Goal: Task Accomplishment & Management: Manage account settings

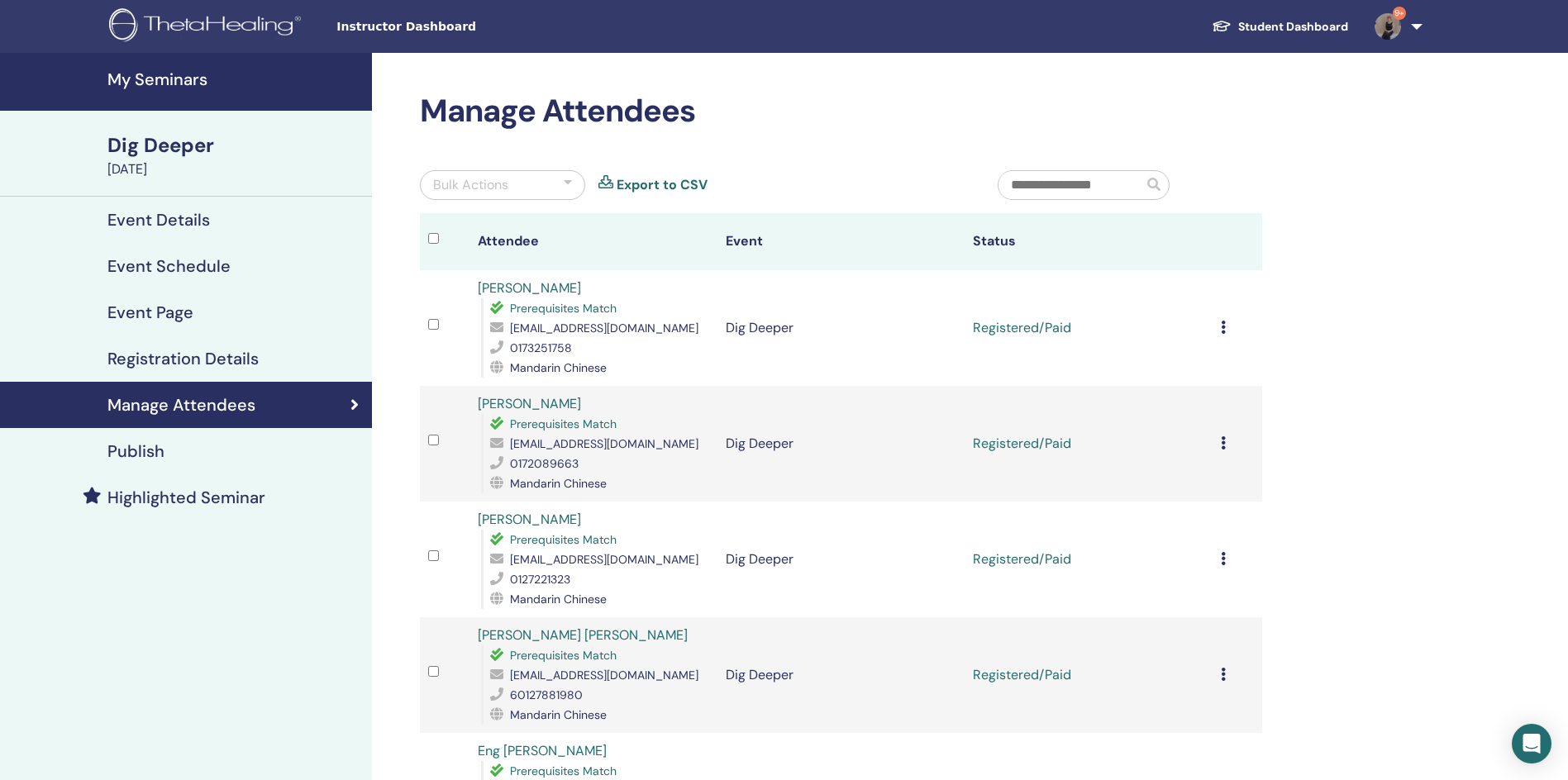
drag, startPoint x: 1421, startPoint y: 21, endPoint x: 1410, endPoint y: 32, distance: 15.6
click at [1421, 21] on link "9+" at bounding box center [1395, 26] width 68 height 53
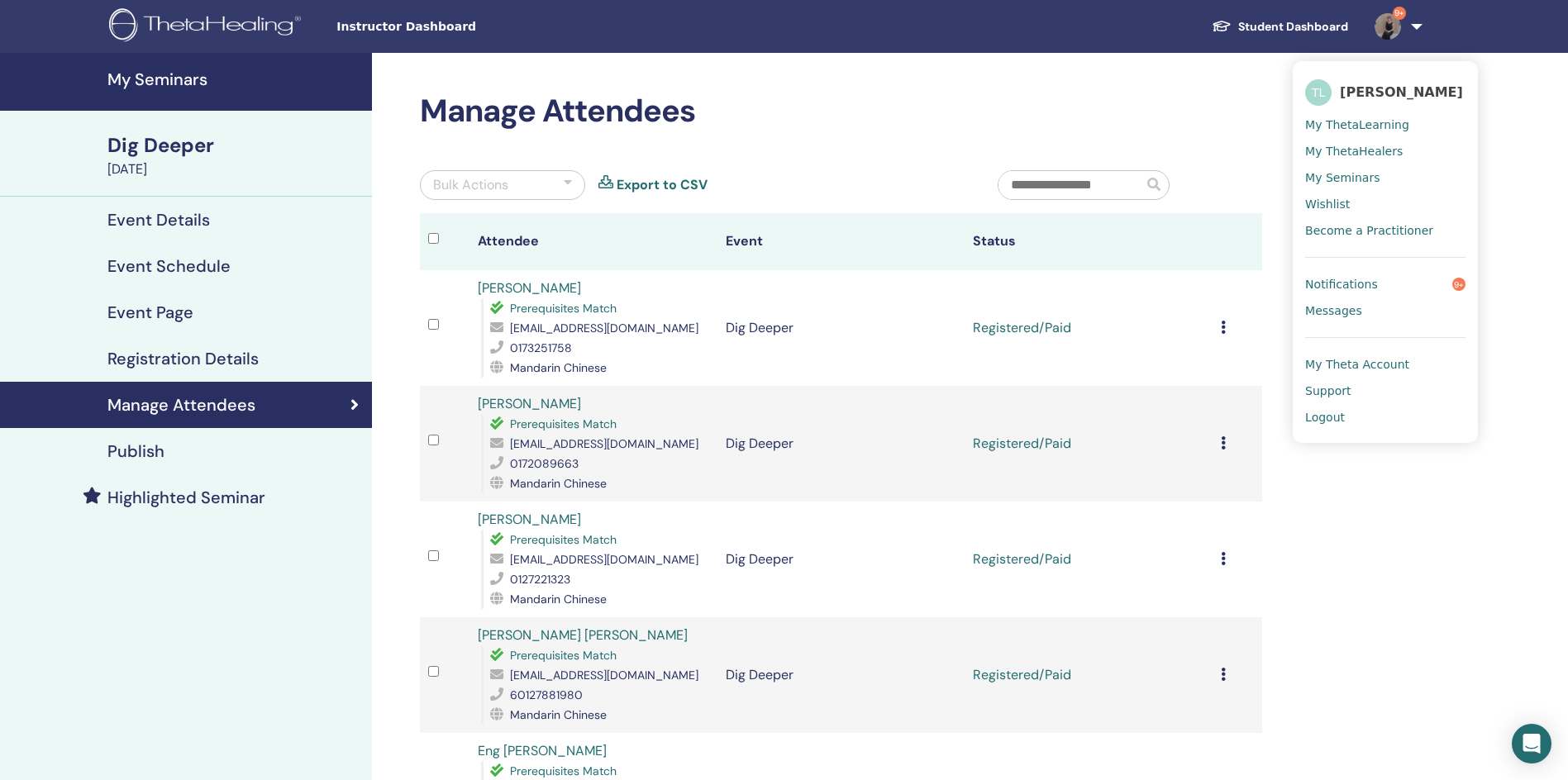
click at [1345, 421] on link "Logout" at bounding box center [1385, 417] width 160 height 26
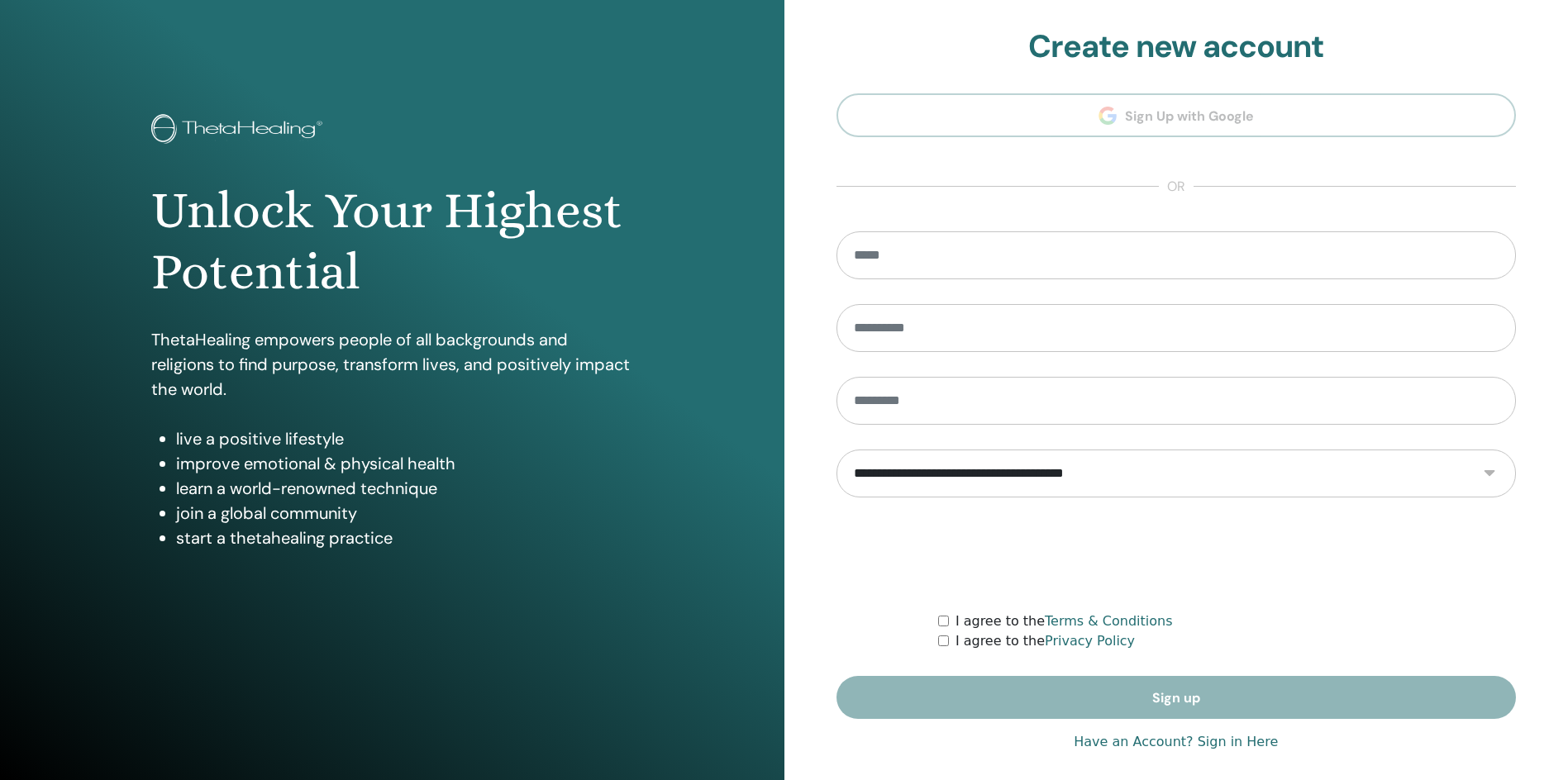
click at [1139, 747] on link "Have an Account? Sign in Here" at bounding box center [1176, 742] width 204 height 19
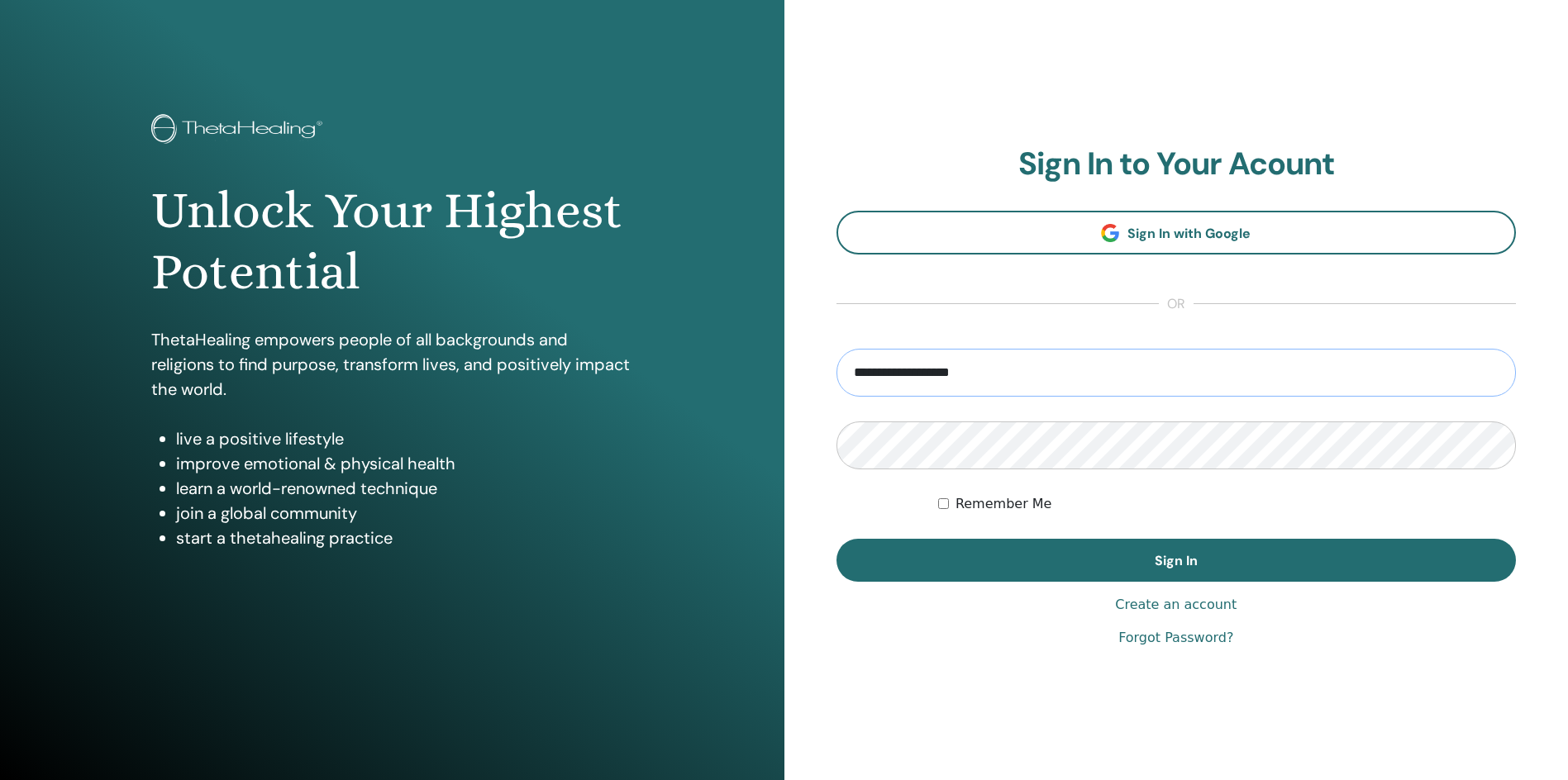
click at [898, 374] on input "**********" at bounding box center [1176, 373] width 680 height 48
drag, startPoint x: 901, startPoint y: 371, endPoint x: 774, endPoint y: 372, distance: 127.0
click at [774, 372] on div "**********" at bounding box center [784, 397] width 1568 height 794
type input "**********"
click at [836, 538] on button "Sign In" at bounding box center [1176, 560] width 680 height 43
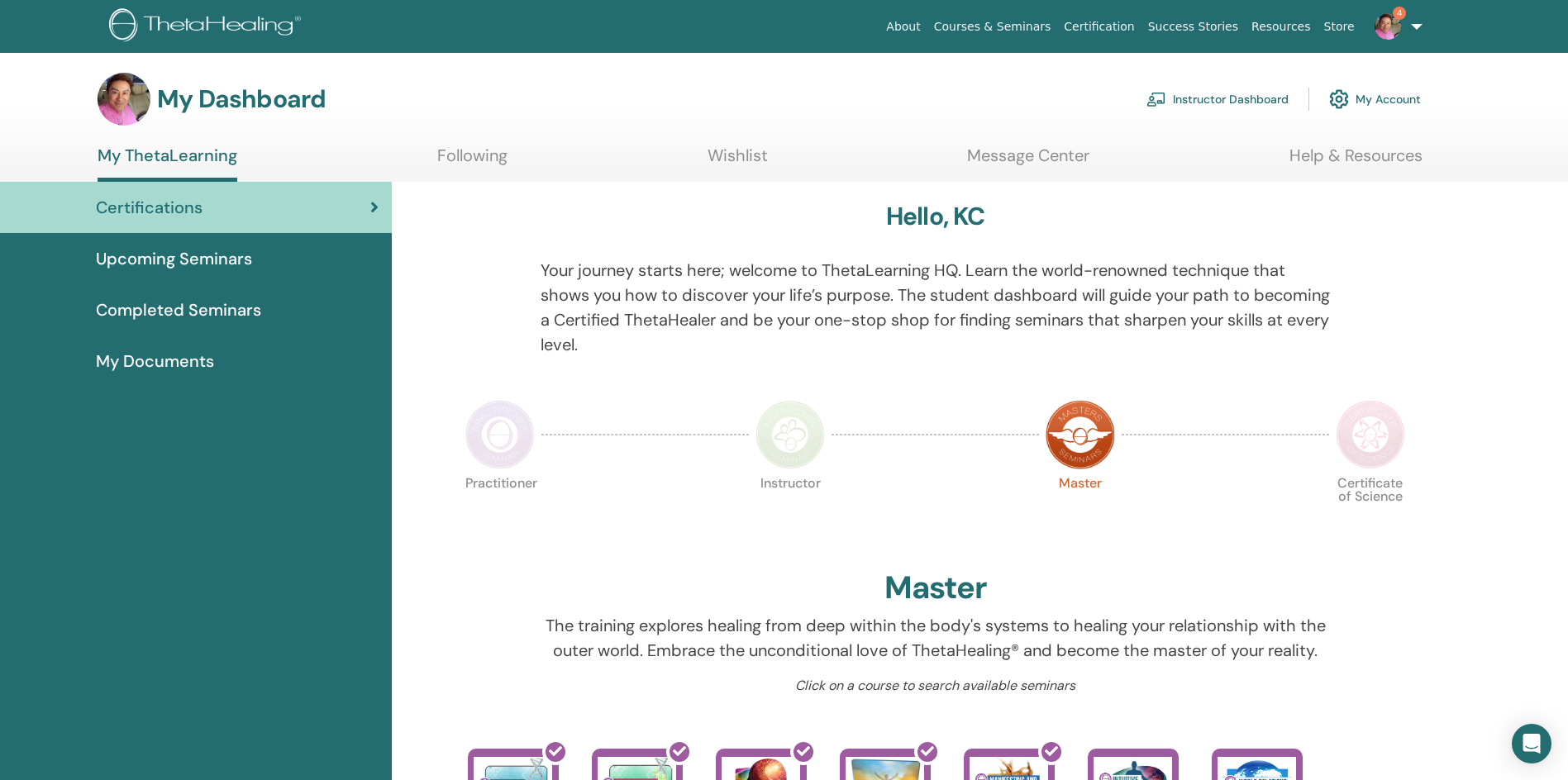
click at [1176, 101] on link "Instructor Dashboard" at bounding box center [1218, 98] width 143 height 36
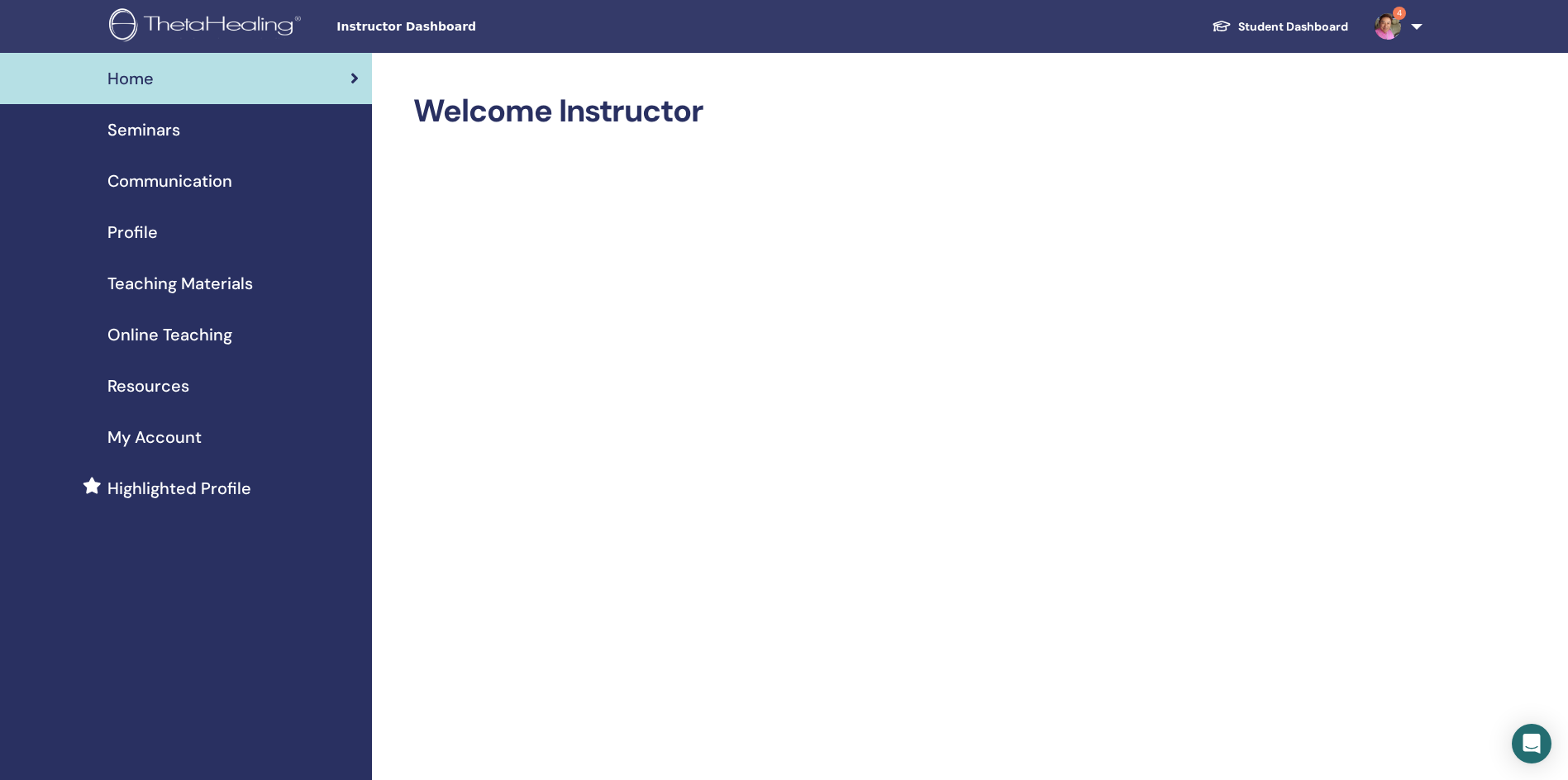
click at [168, 131] on span "Seminars" at bounding box center [144, 130] width 73 height 25
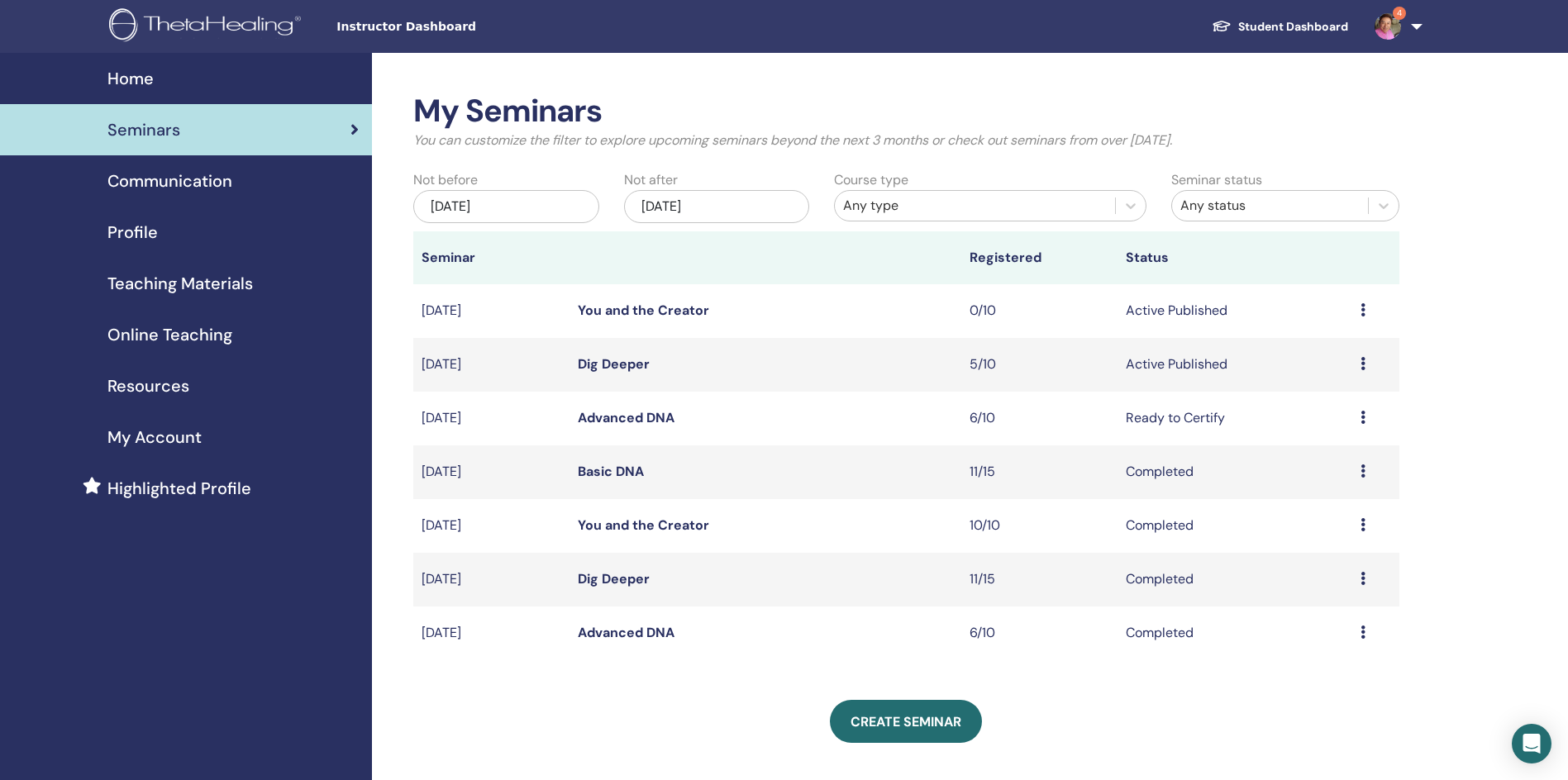
click at [617, 355] on link "Dig Deeper" at bounding box center [614, 364] width 72 height 17
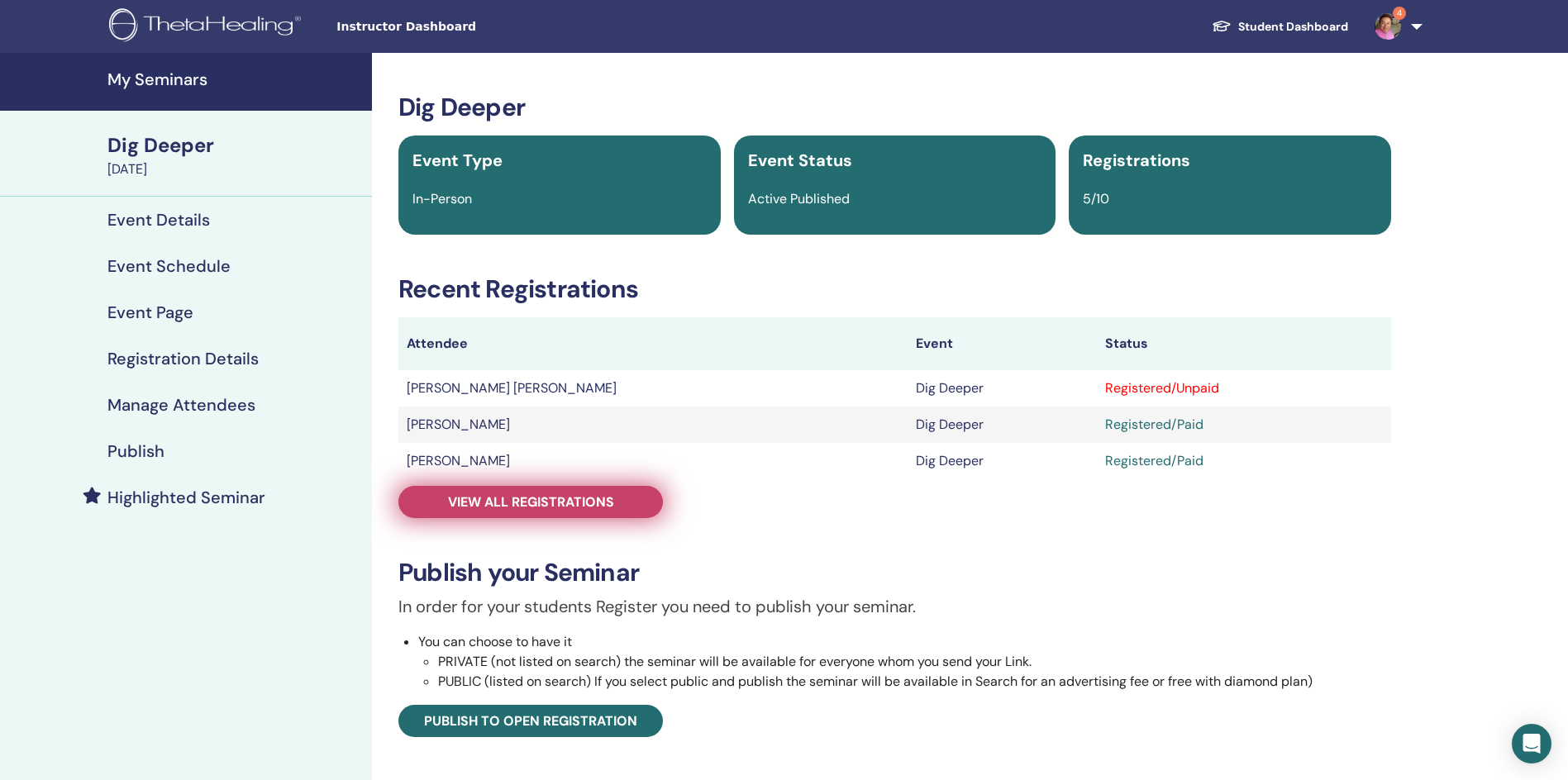
click at [633, 490] on link "View all registrations" at bounding box center [531, 502] width 265 height 32
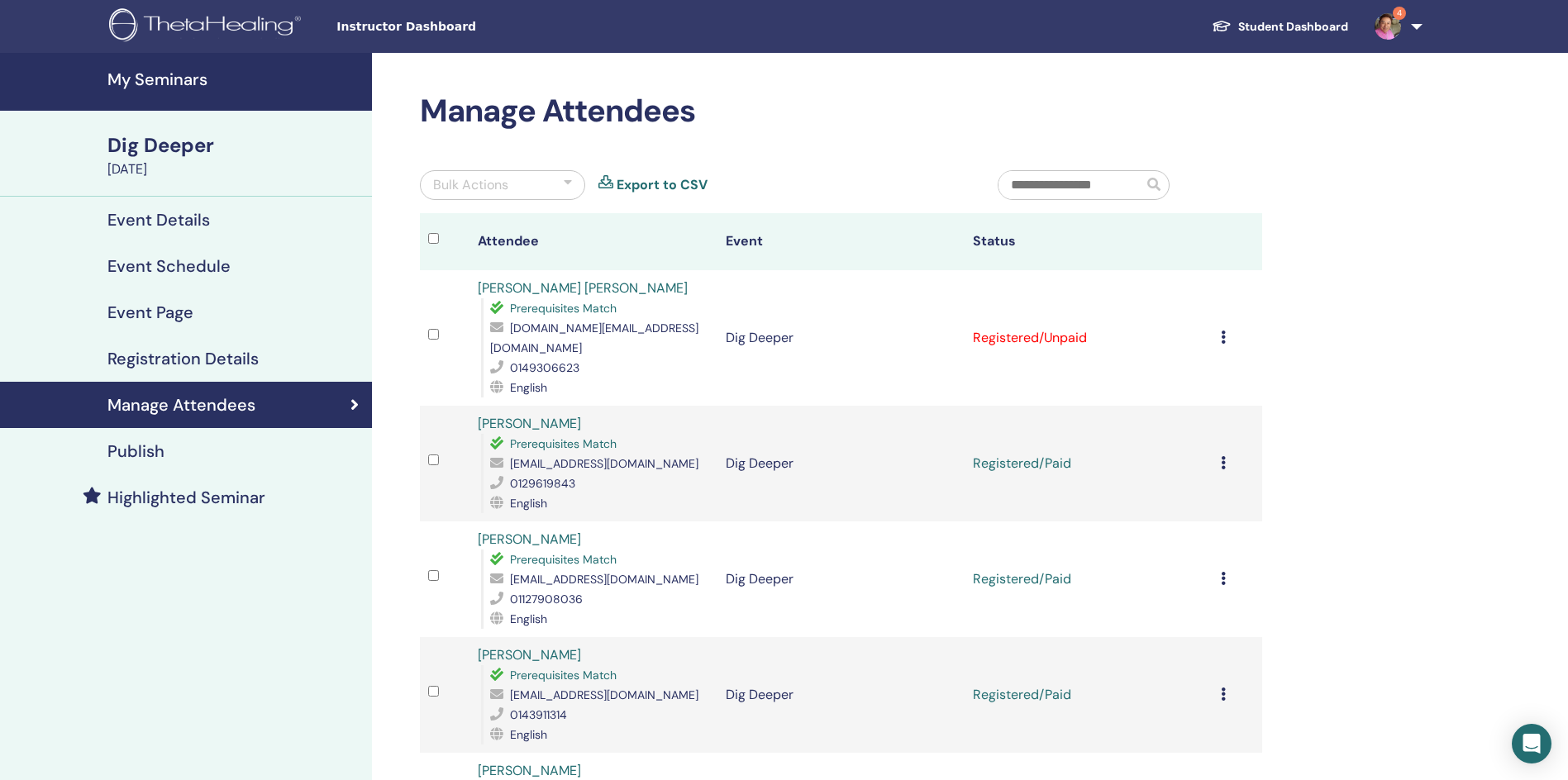
click at [1219, 328] on td "Cancel Registration Do not auto-certify Mark as Paid Mark as Unpaid Mark as Abs…" at bounding box center [1237, 339] width 49 height 136
click at [1225, 331] on icon at bounding box center [1223, 338] width 5 height 14
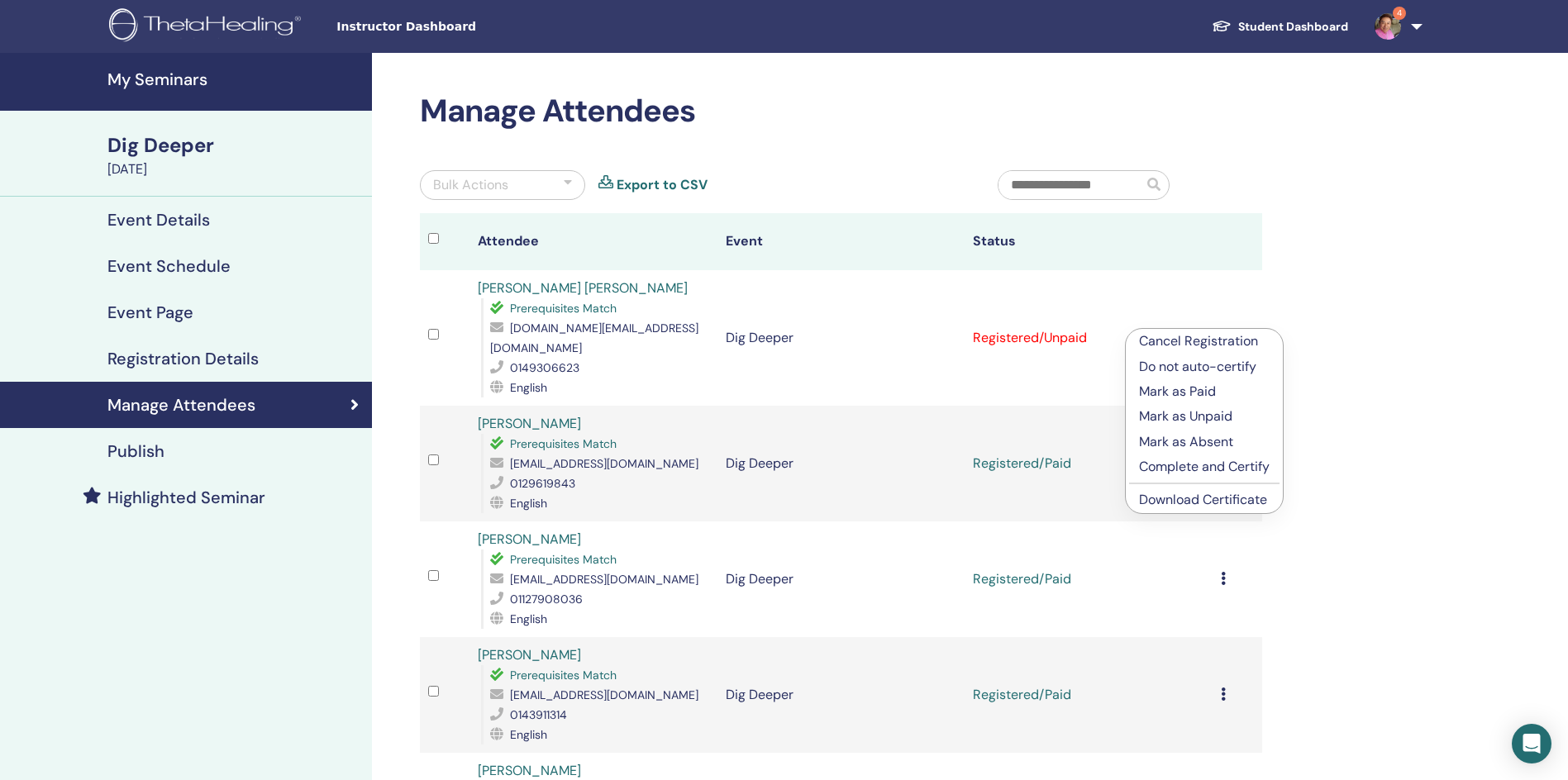
click at [1195, 388] on p "Mark as Paid" at bounding box center [1204, 392] width 131 height 19
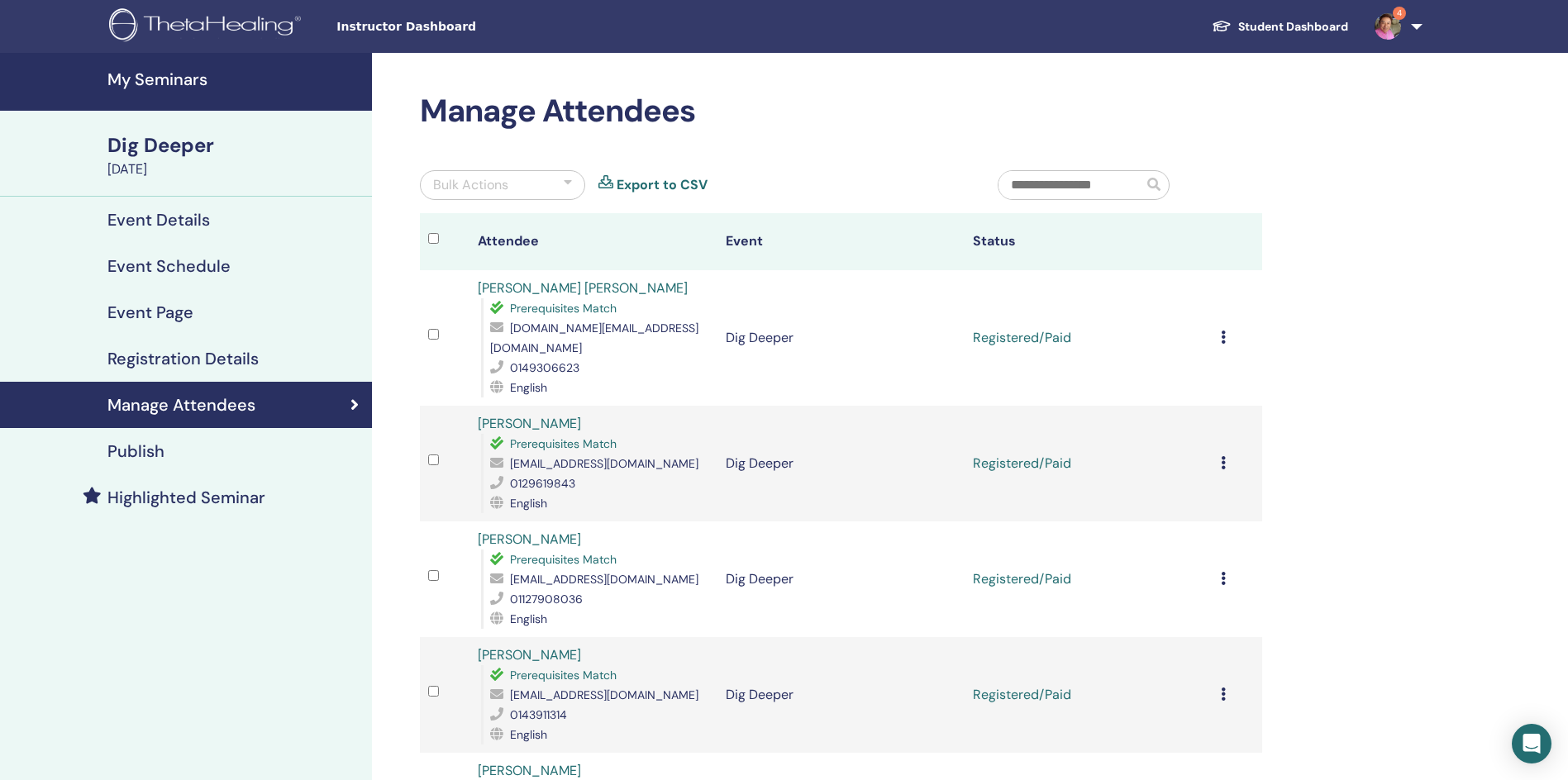
click at [1225, 331] on icon at bounding box center [1223, 338] width 5 height 14
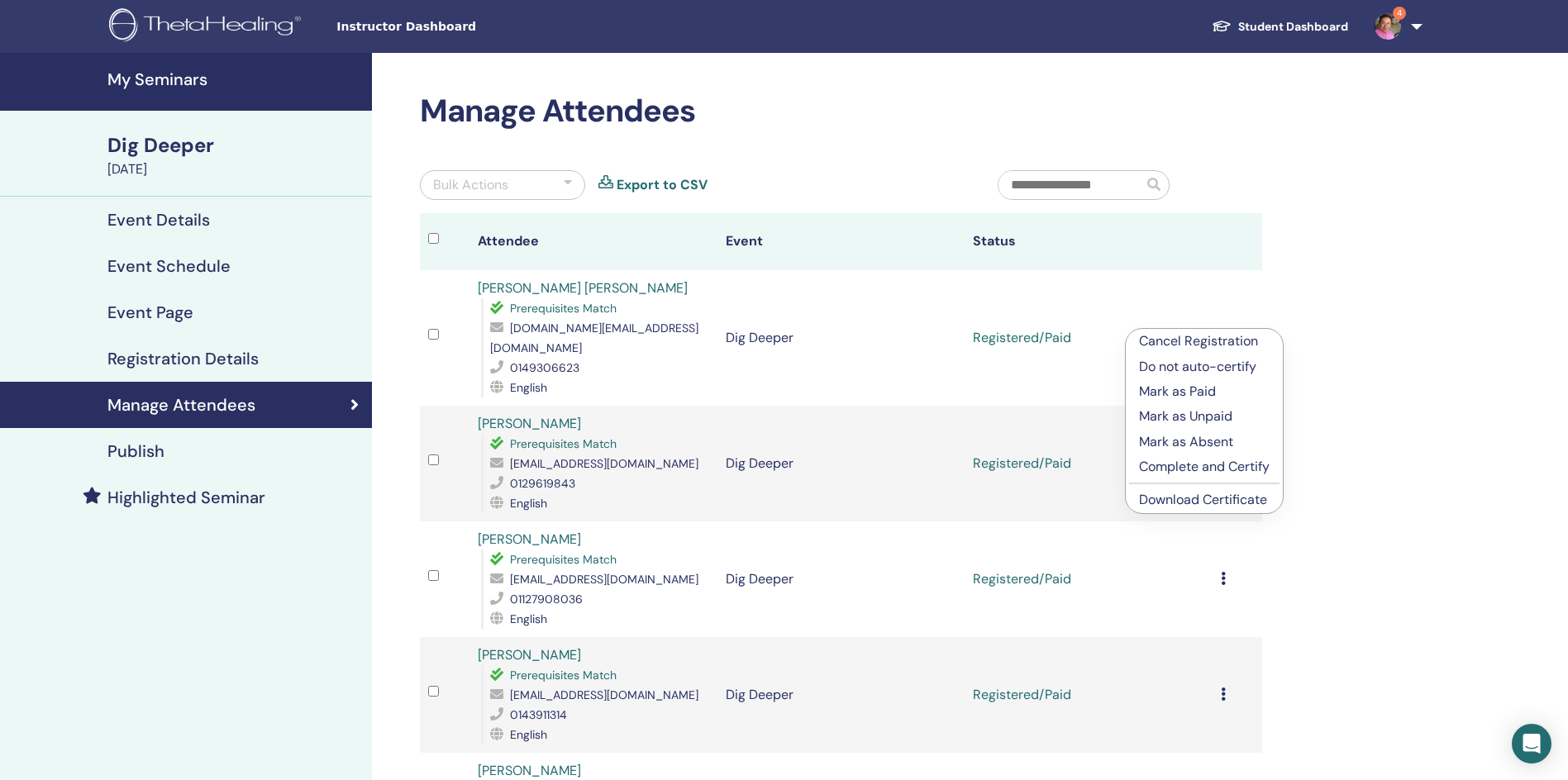
click at [1220, 497] on link "Download Certificate" at bounding box center [1203, 500] width 128 height 17
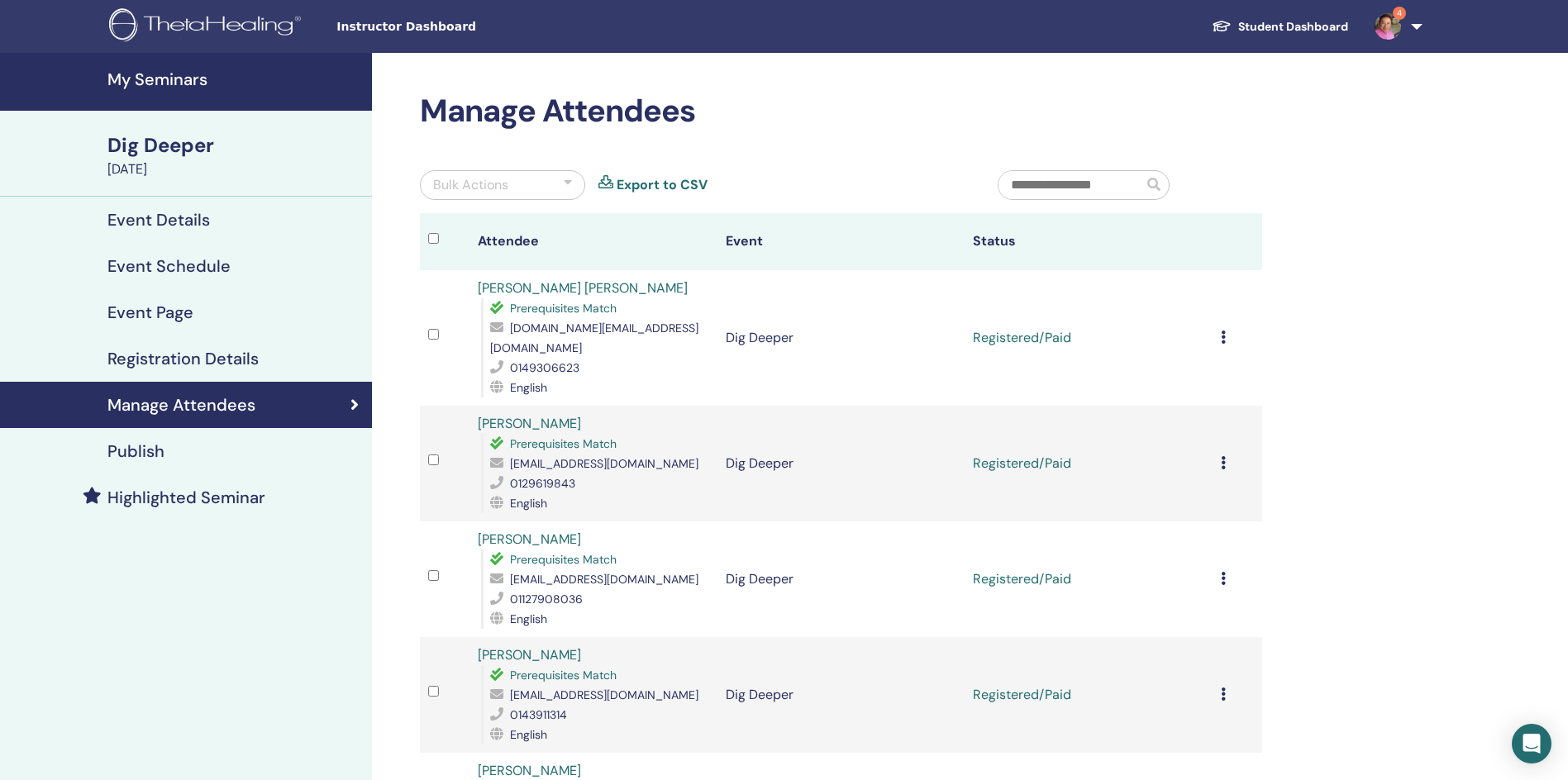
click at [1404, 411] on div "Manage Attendees Bulk Actions Export to CSV Attendee Event Status [PERSON_NAME]…" at bounding box center [895, 609] width 1046 height 1113
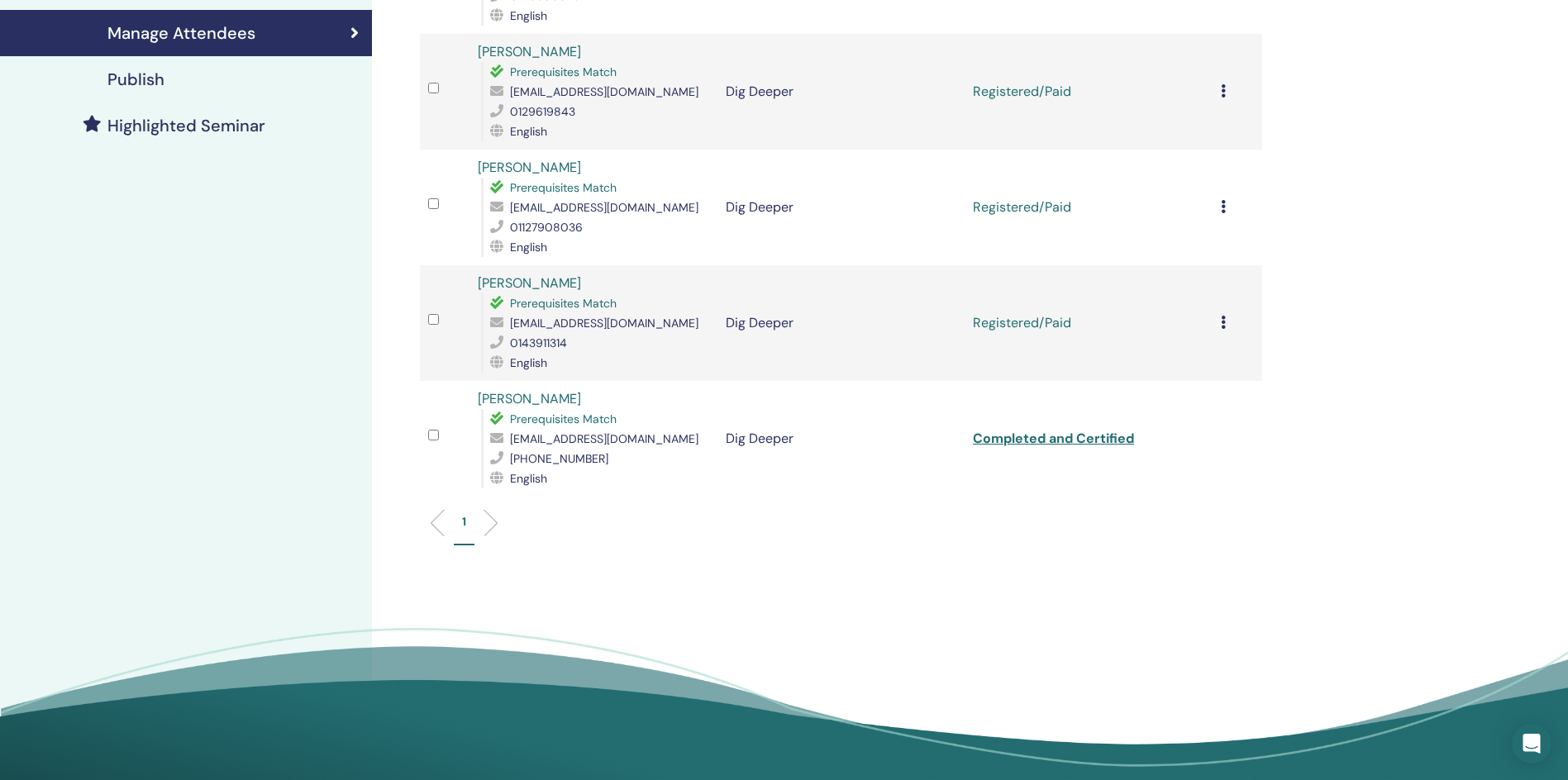
scroll to position [331, 0]
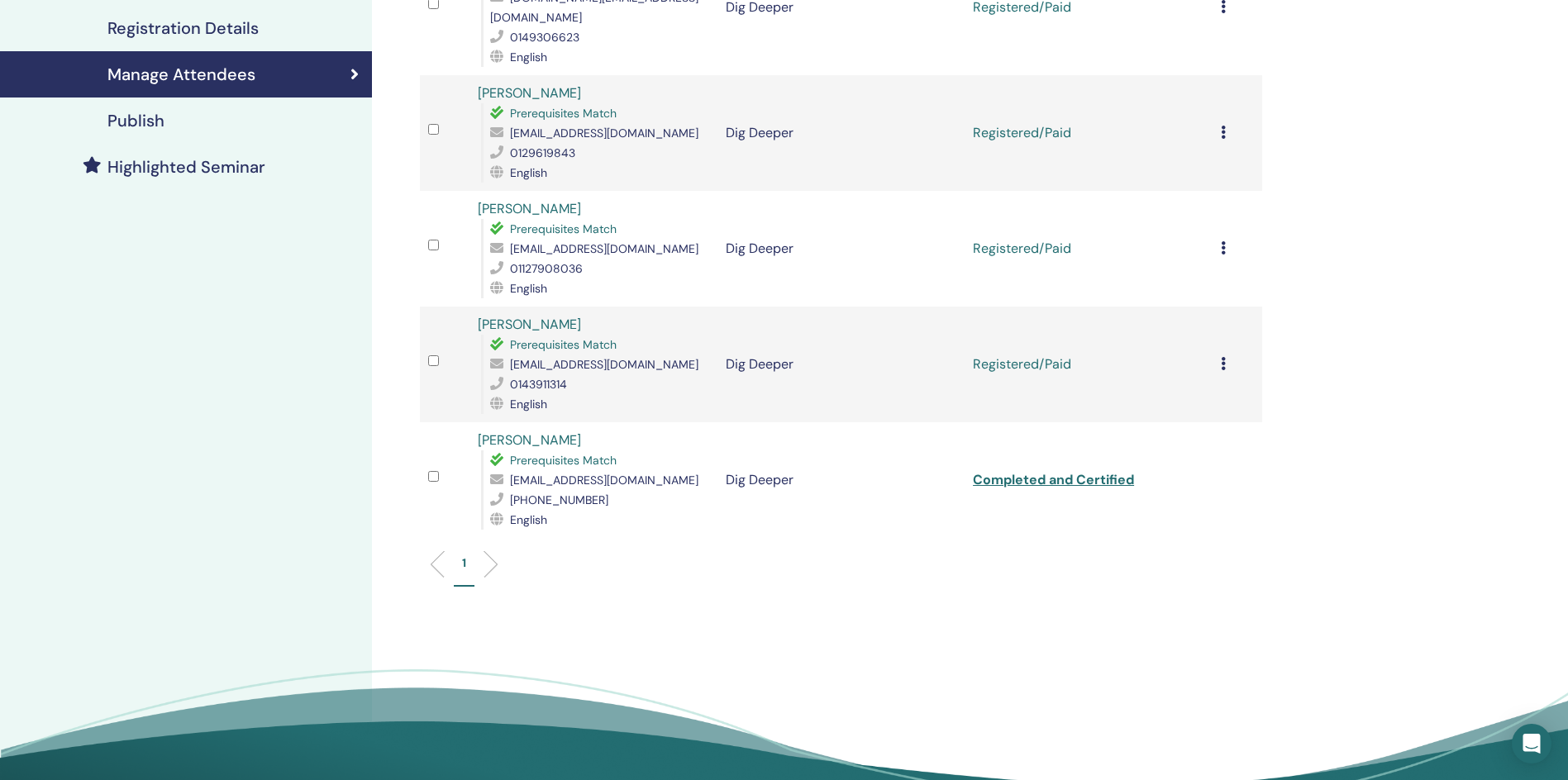
click at [1225, 123] on div "Cancel Registration Do not auto-certify Mark as Paid Mark as Unpaid Mark as Abs…" at bounding box center [1237, 133] width 33 height 19
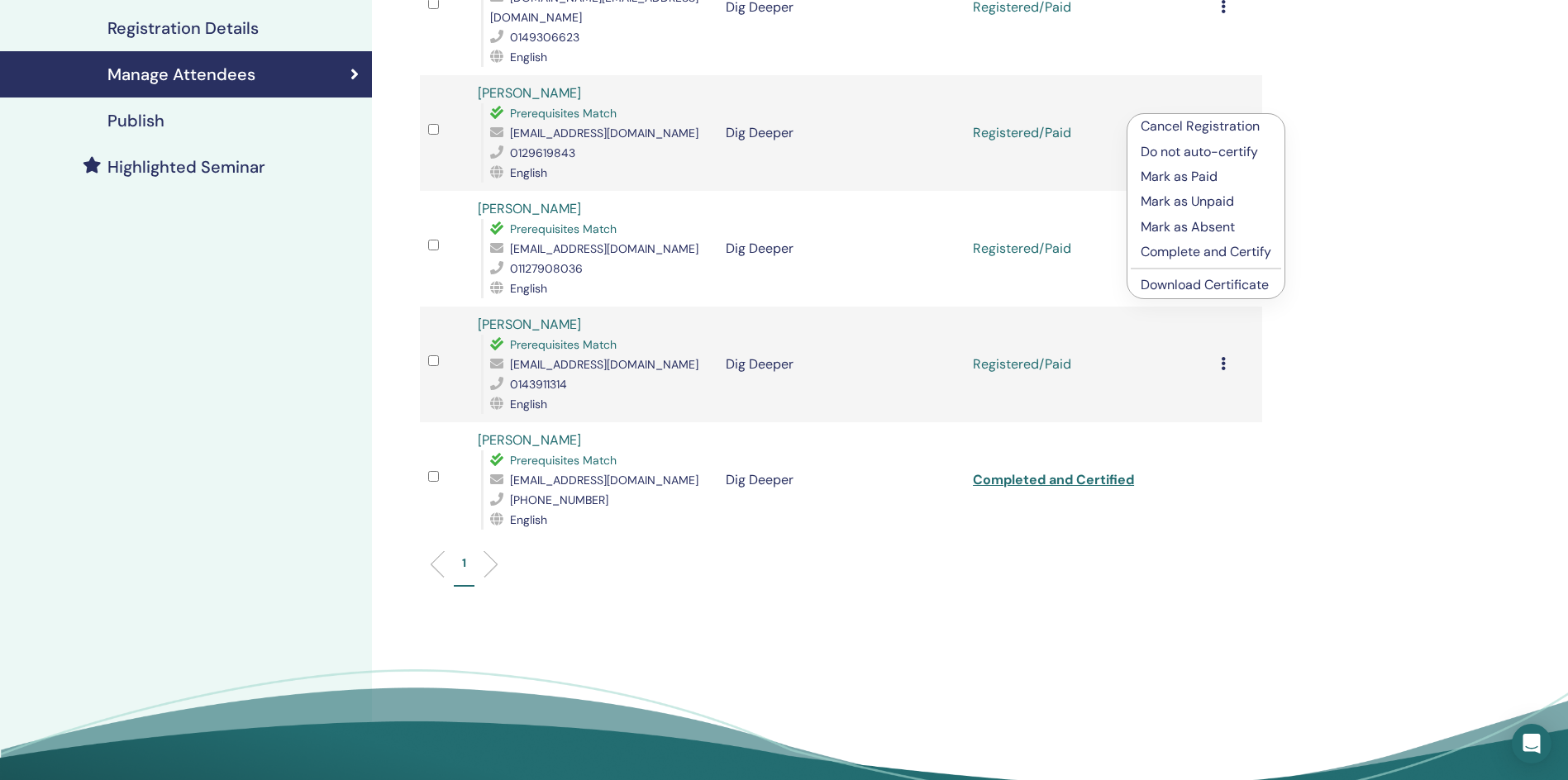
click at [1181, 280] on link "Download Certificate" at bounding box center [1205, 285] width 128 height 17
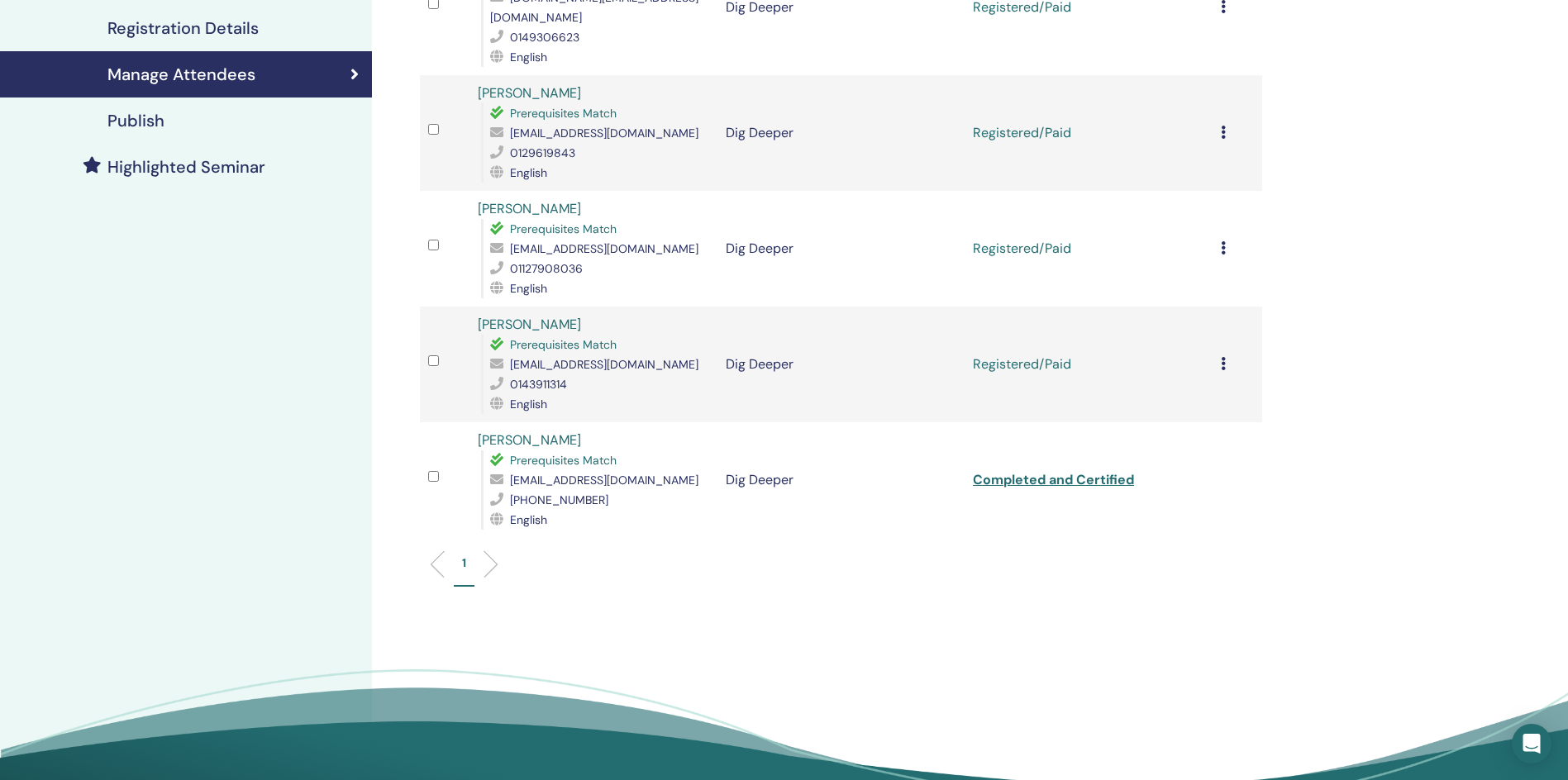
click at [1225, 242] on icon at bounding box center [1223, 248] width 5 height 14
click at [1209, 401] on link "Download Certificate" at bounding box center [1204, 401] width 128 height 17
click at [1222, 357] on icon at bounding box center [1223, 364] width 5 height 14
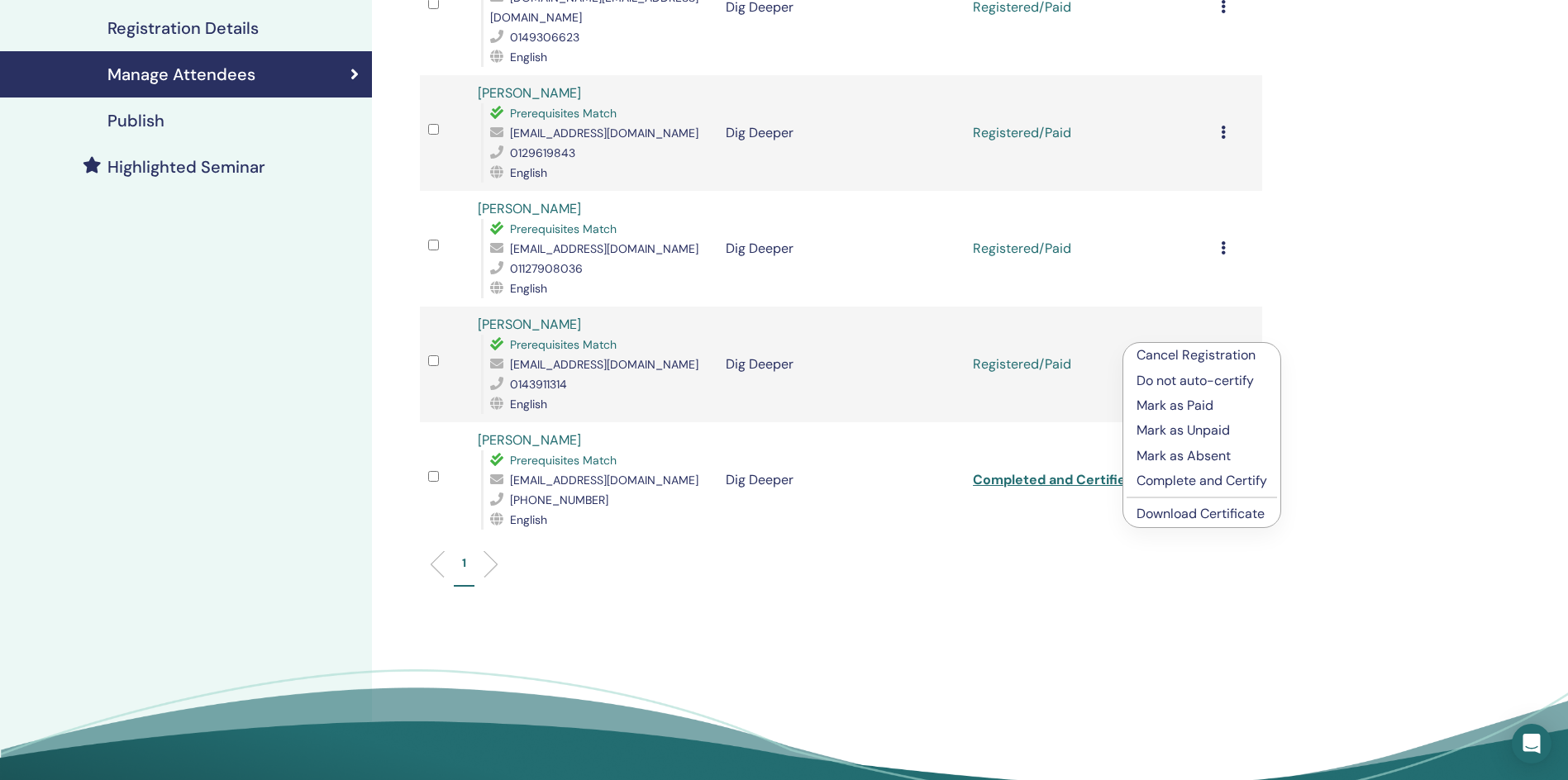
click at [1203, 518] on link "Download Certificate" at bounding box center [1200, 514] width 128 height 17
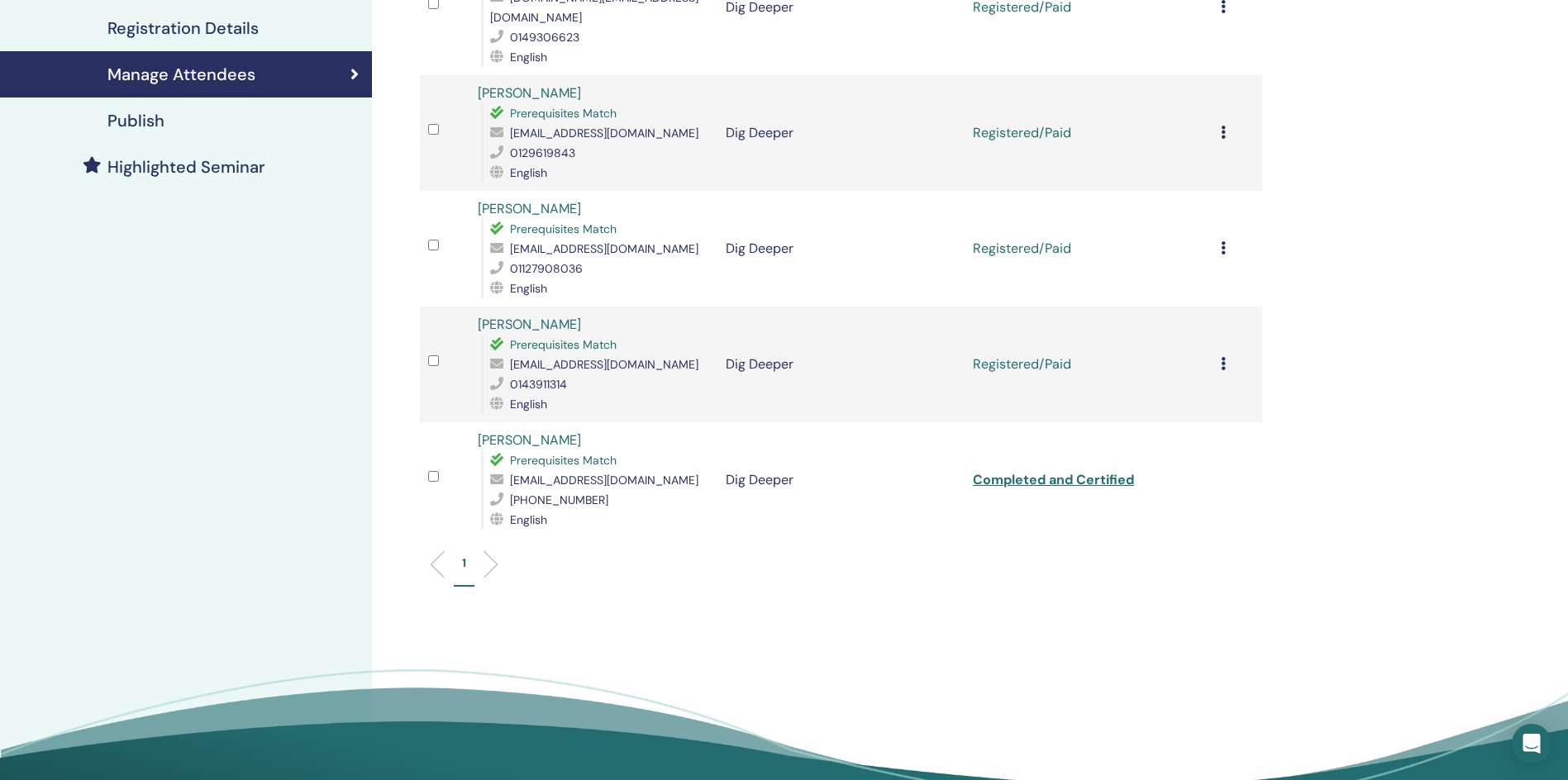
click at [1060, 471] on link "Completed and Certified" at bounding box center [1054, 480] width 161 height 17
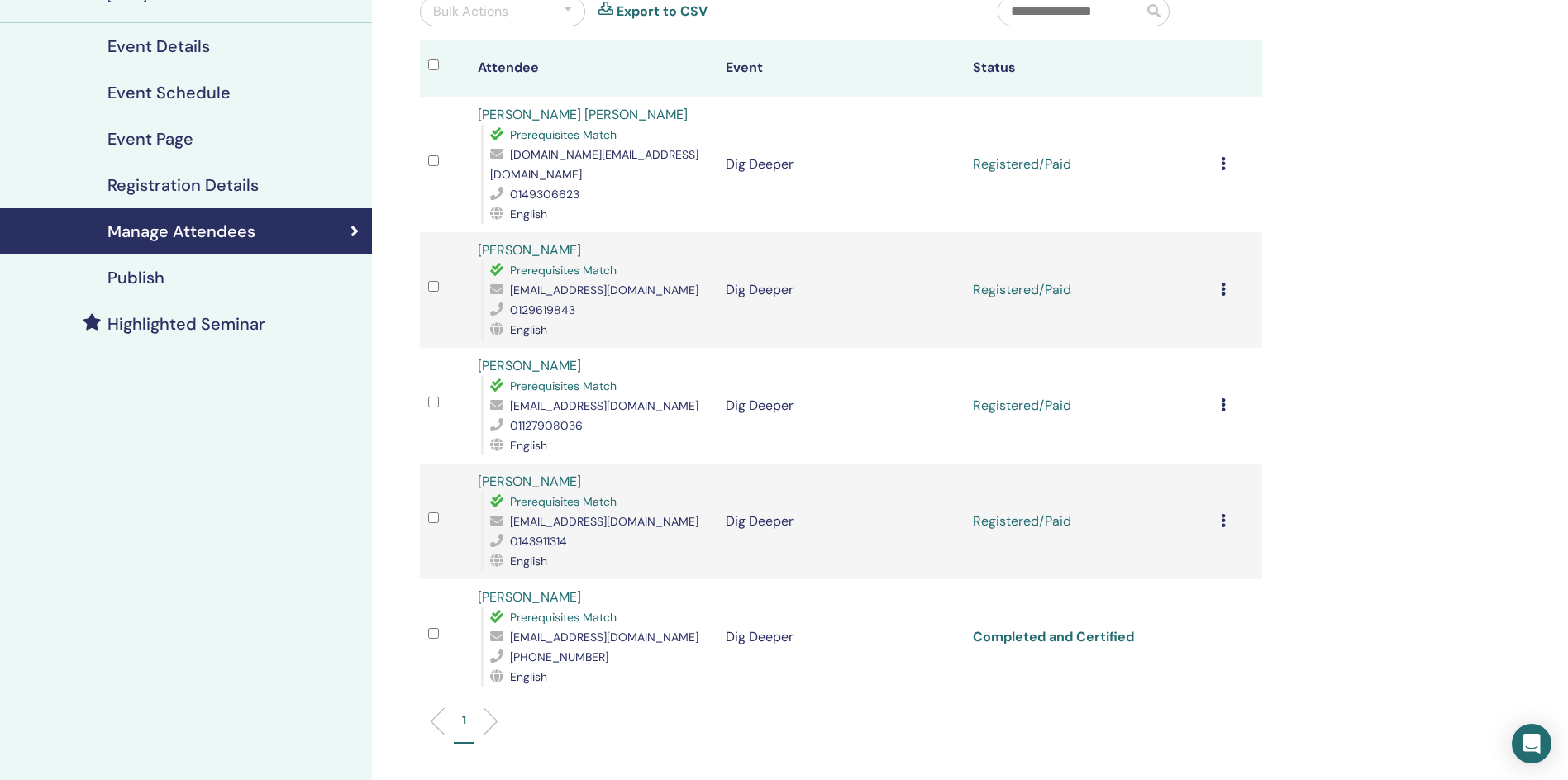
scroll to position [0, 0]
